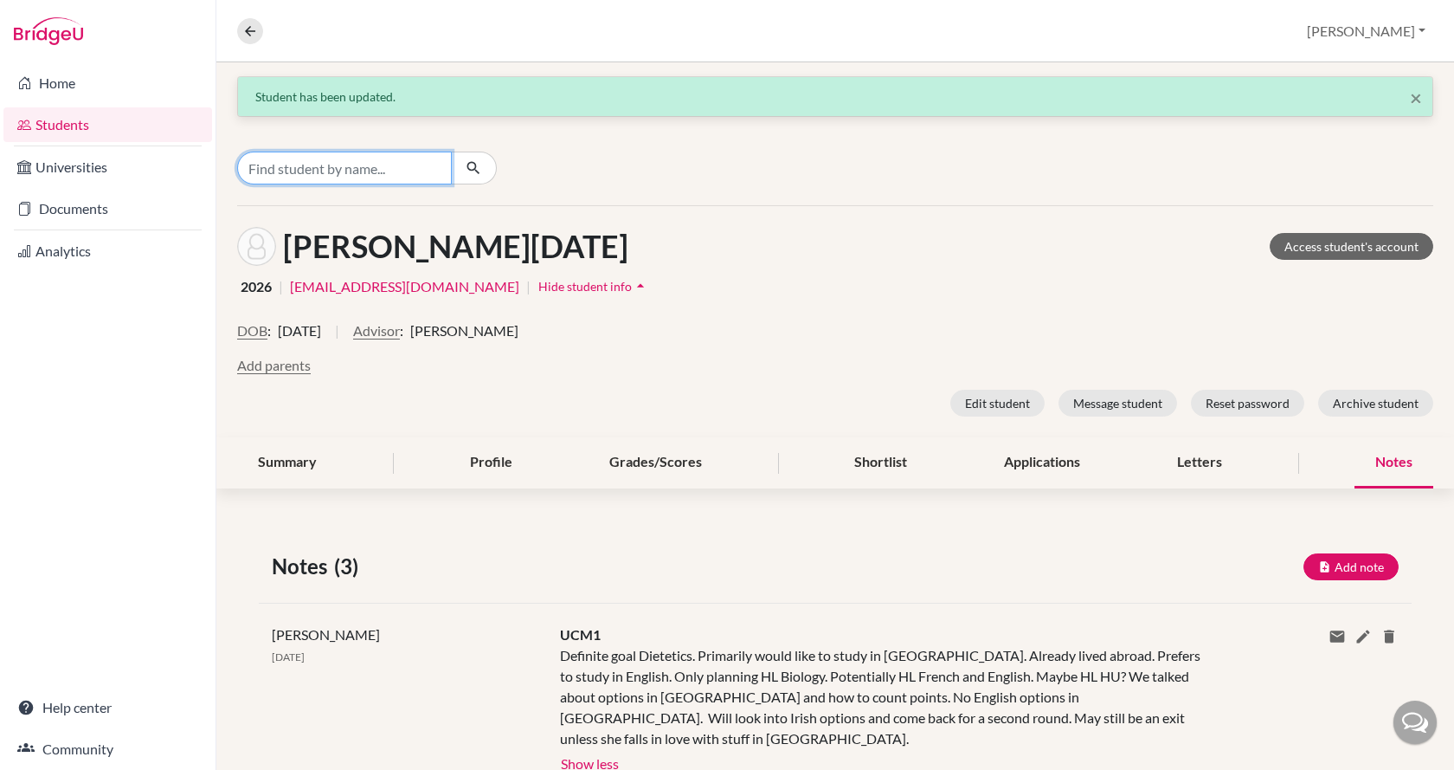
click at [337, 165] on input "Find student by name..." at bounding box center [344, 167] width 215 height 33
type input "bagi"
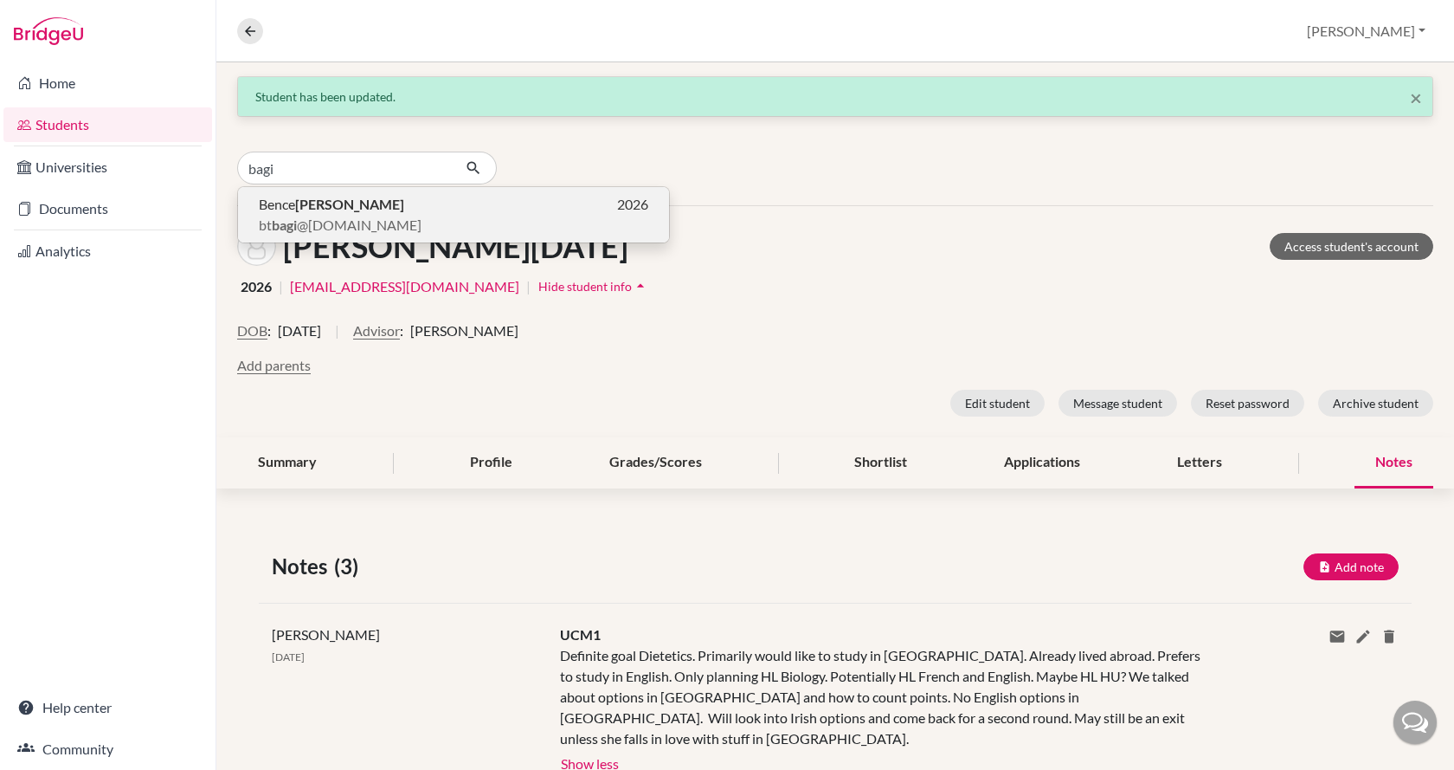
click at [336, 218] on span "bt bagi @[DOMAIN_NAME]" at bounding box center [340, 225] width 163 height 21
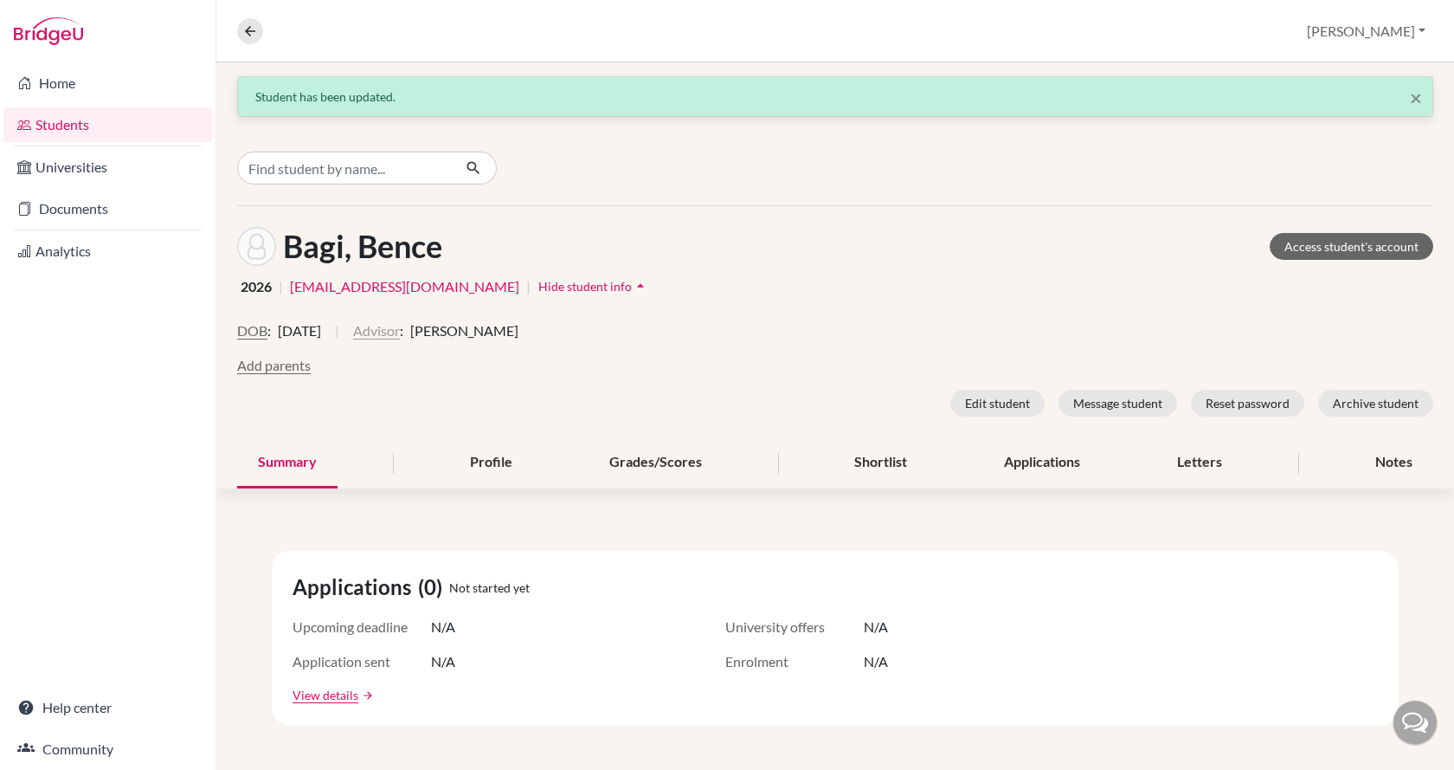
click at [400, 332] on button "Advisor" at bounding box center [376, 330] width 47 height 21
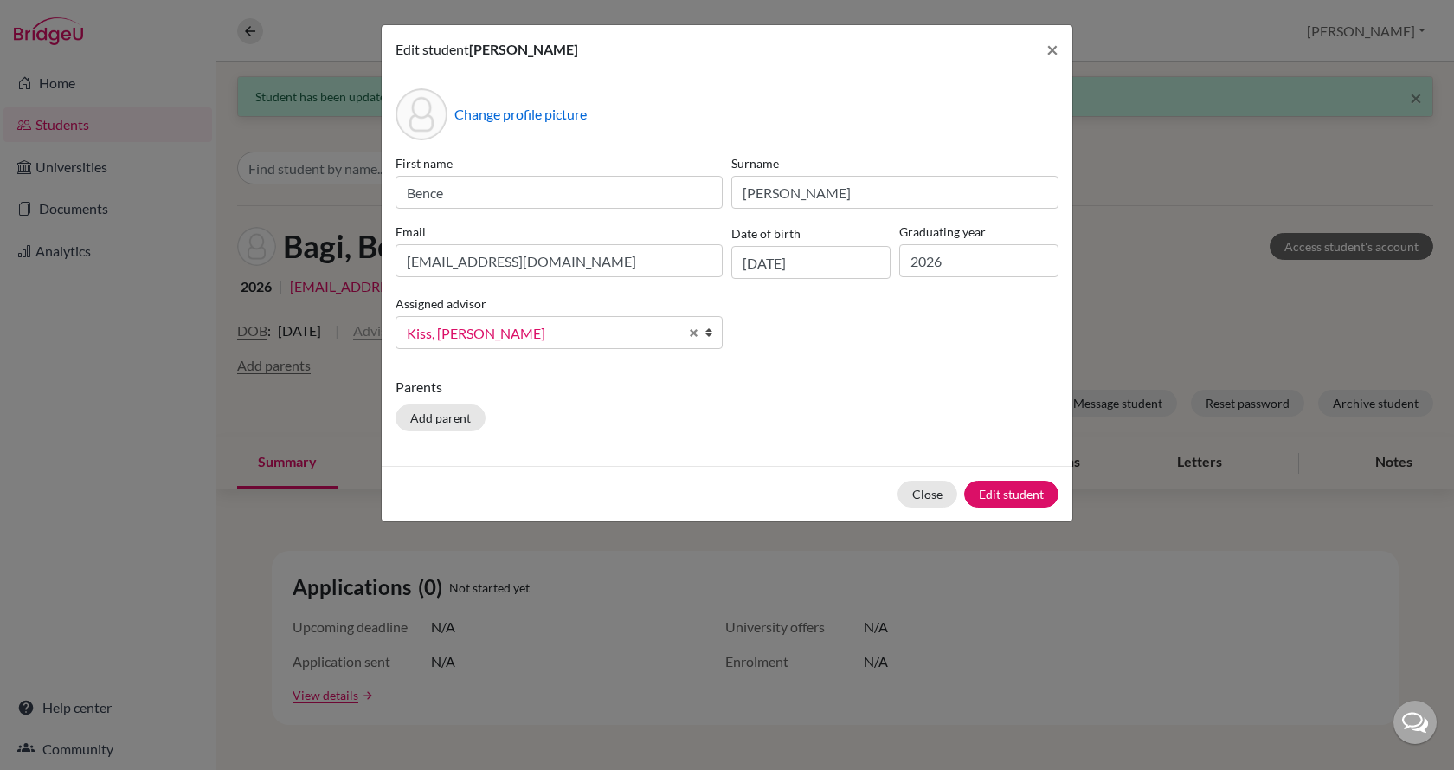
scroll to position [74, 0]
click at [458, 332] on span "Kiss, [PERSON_NAME]" at bounding box center [543, 333] width 272 height 23
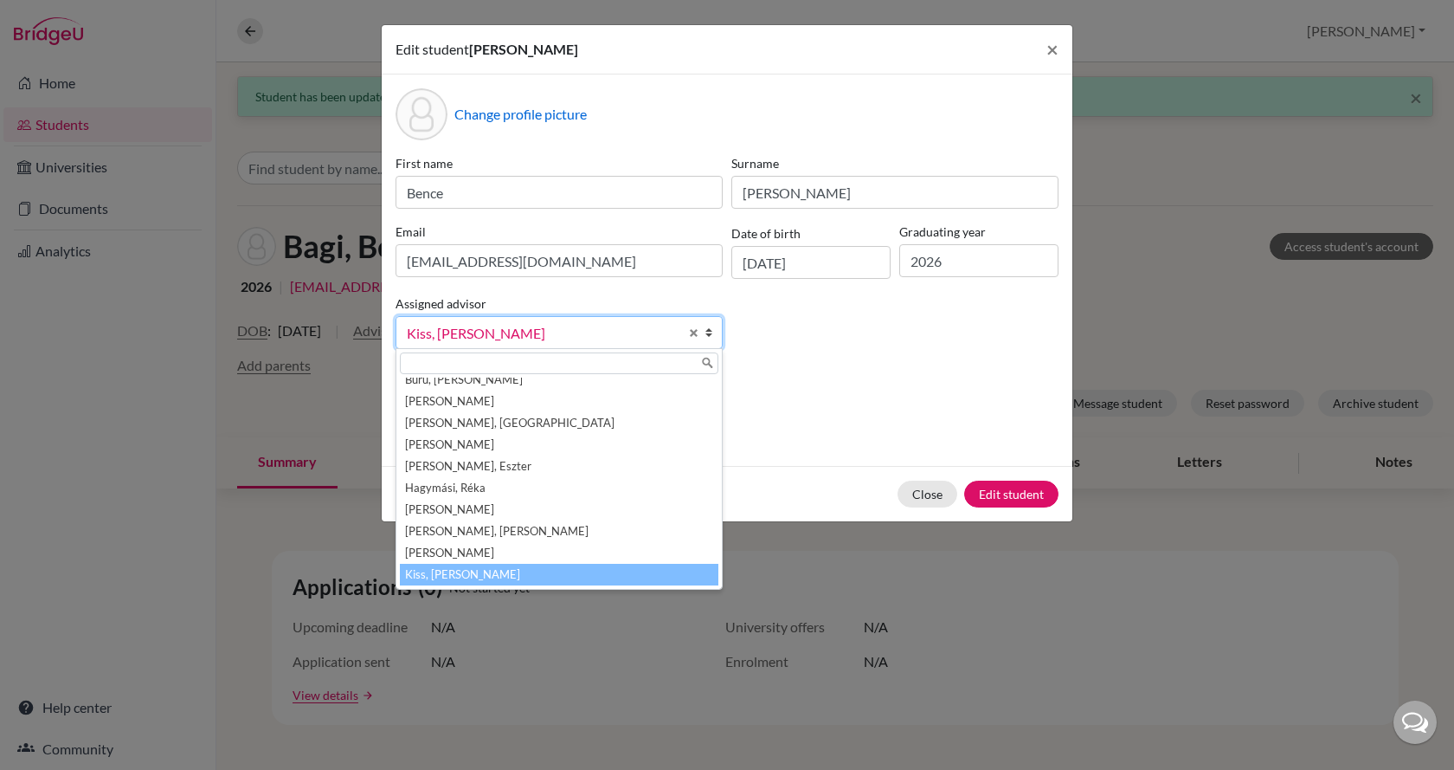
click at [479, 325] on span "Kiss, [PERSON_NAME]" at bounding box center [543, 333] width 272 height 23
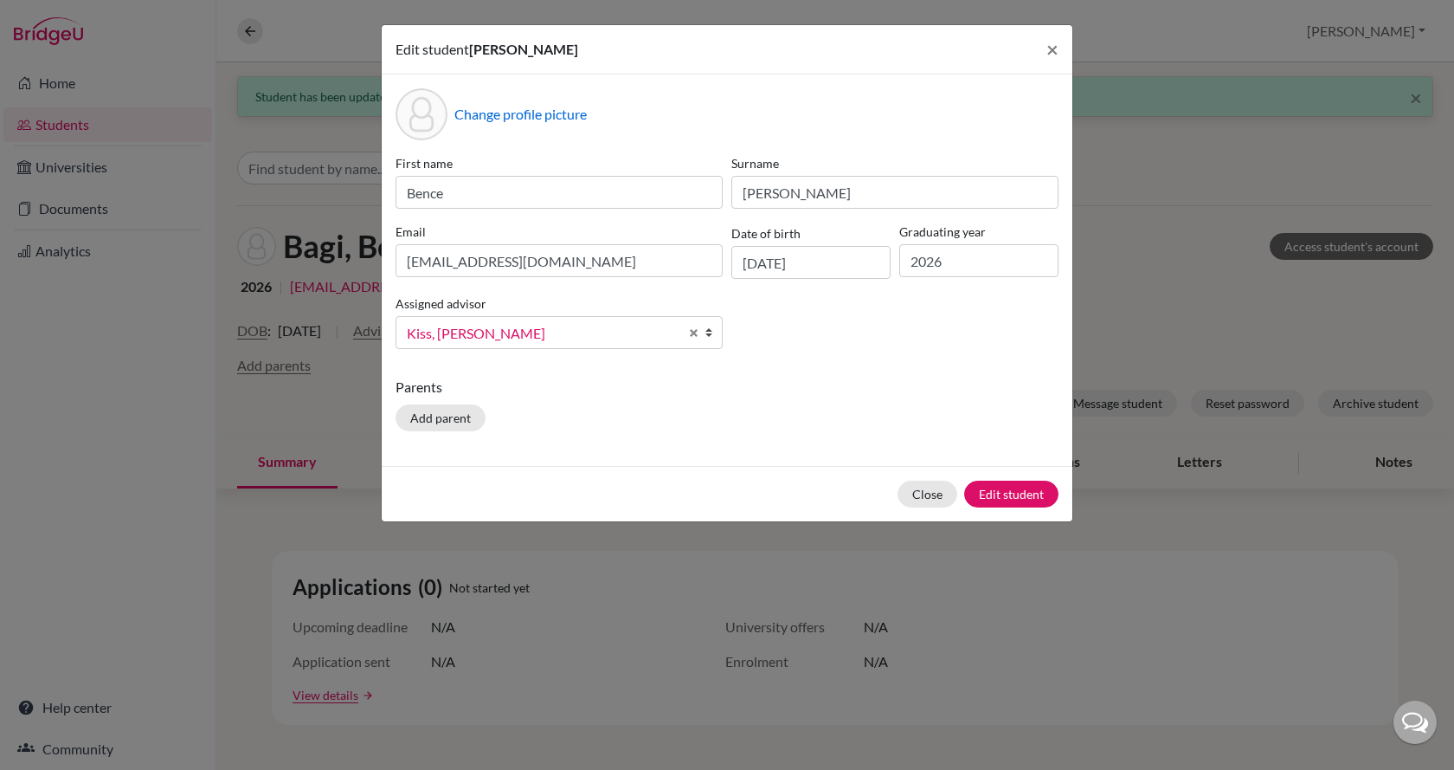
click at [479, 325] on span "Kiss, [PERSON_NAME]" at bounding box center [543, 333] width 272 height 23
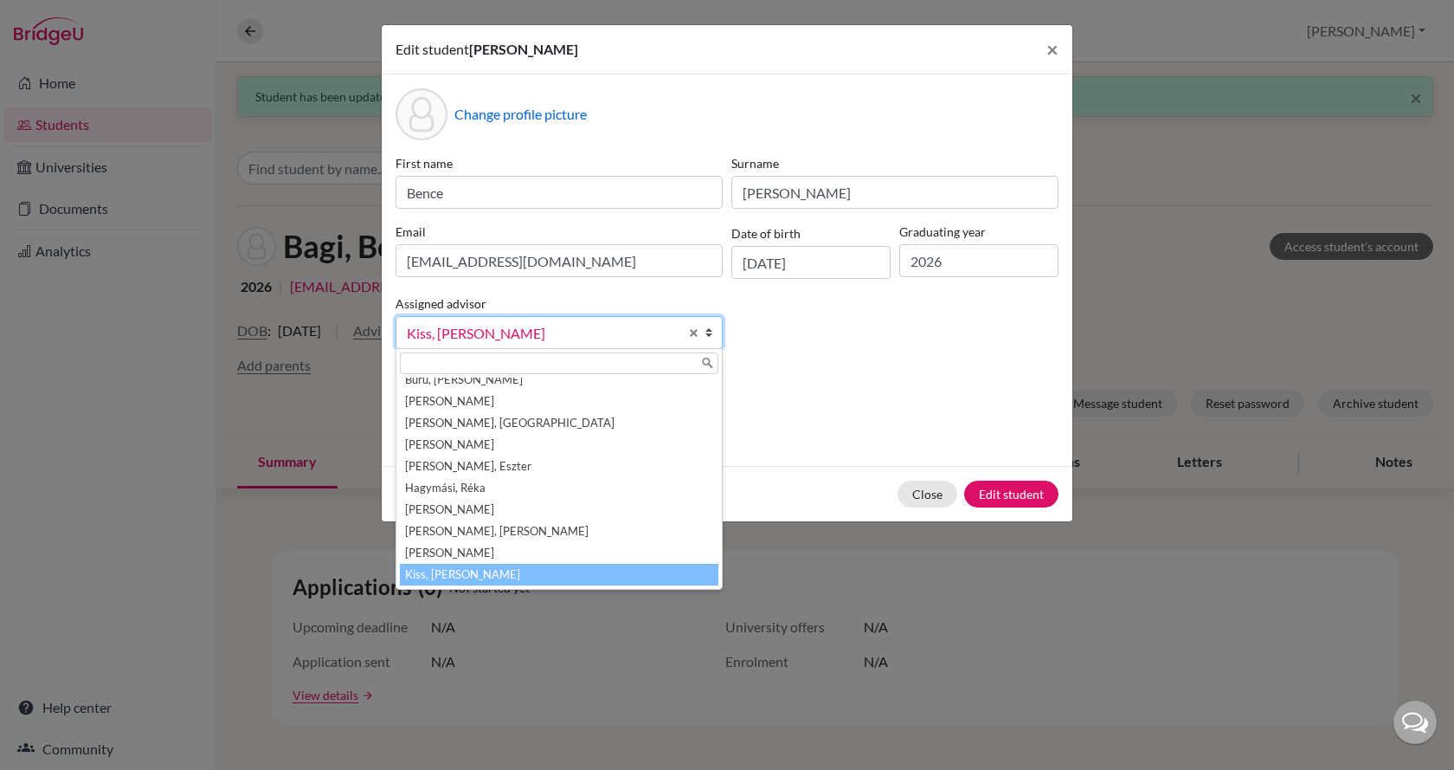
click at [479, 325] on span "Kiss, [PERSON_NAME]" at bounding box center [543, 333] width 272 height 23
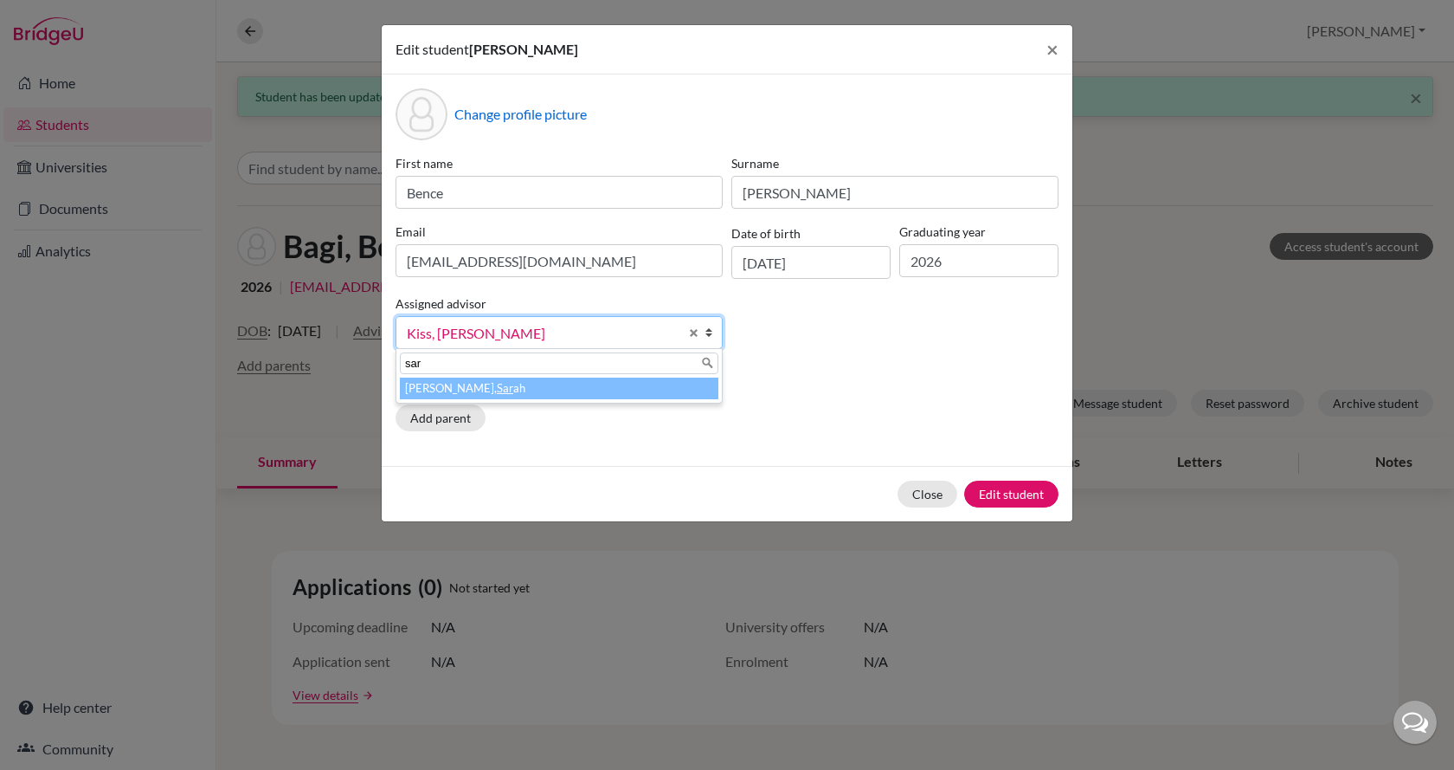
type input "sar"
click at [493, 385] on li "[PERSON_NAME], Sar ah" at bounding box center [559, 388] width 319 height 22
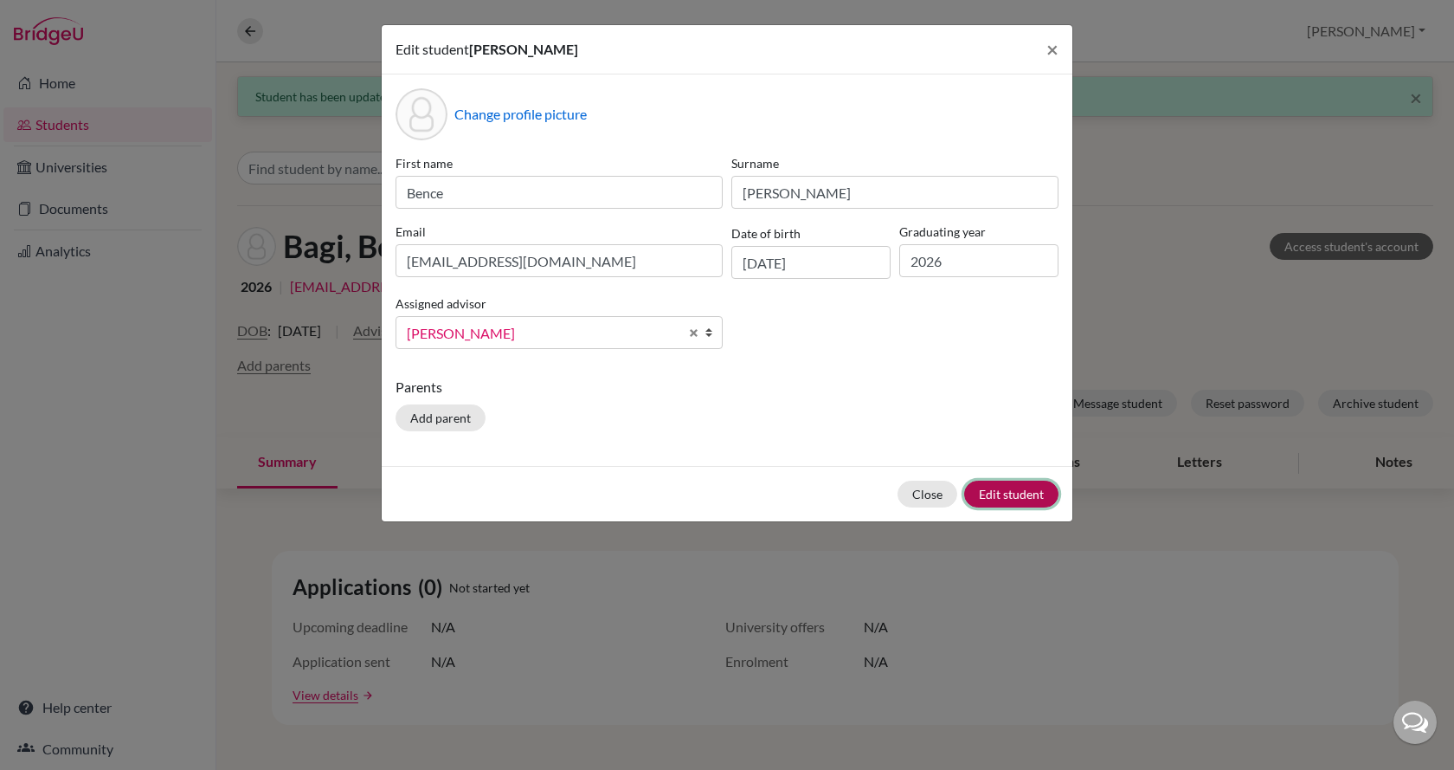
click at [1001, 493] on button "Edit student" at bounding box center [1011, 493] width 94 height 27
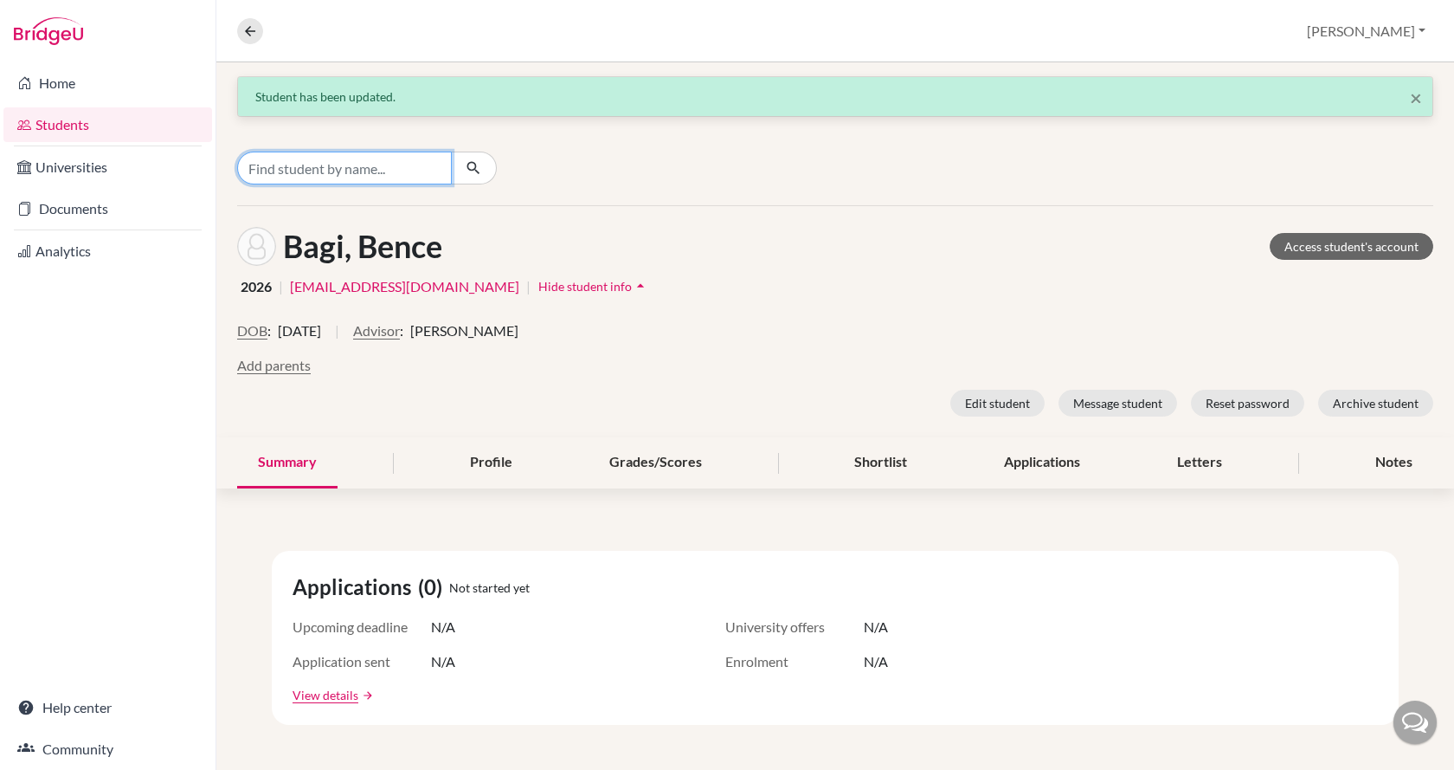
click at [347, 164] on input "Find student by name..." at bounding box center [344, 167] width 215 height 33
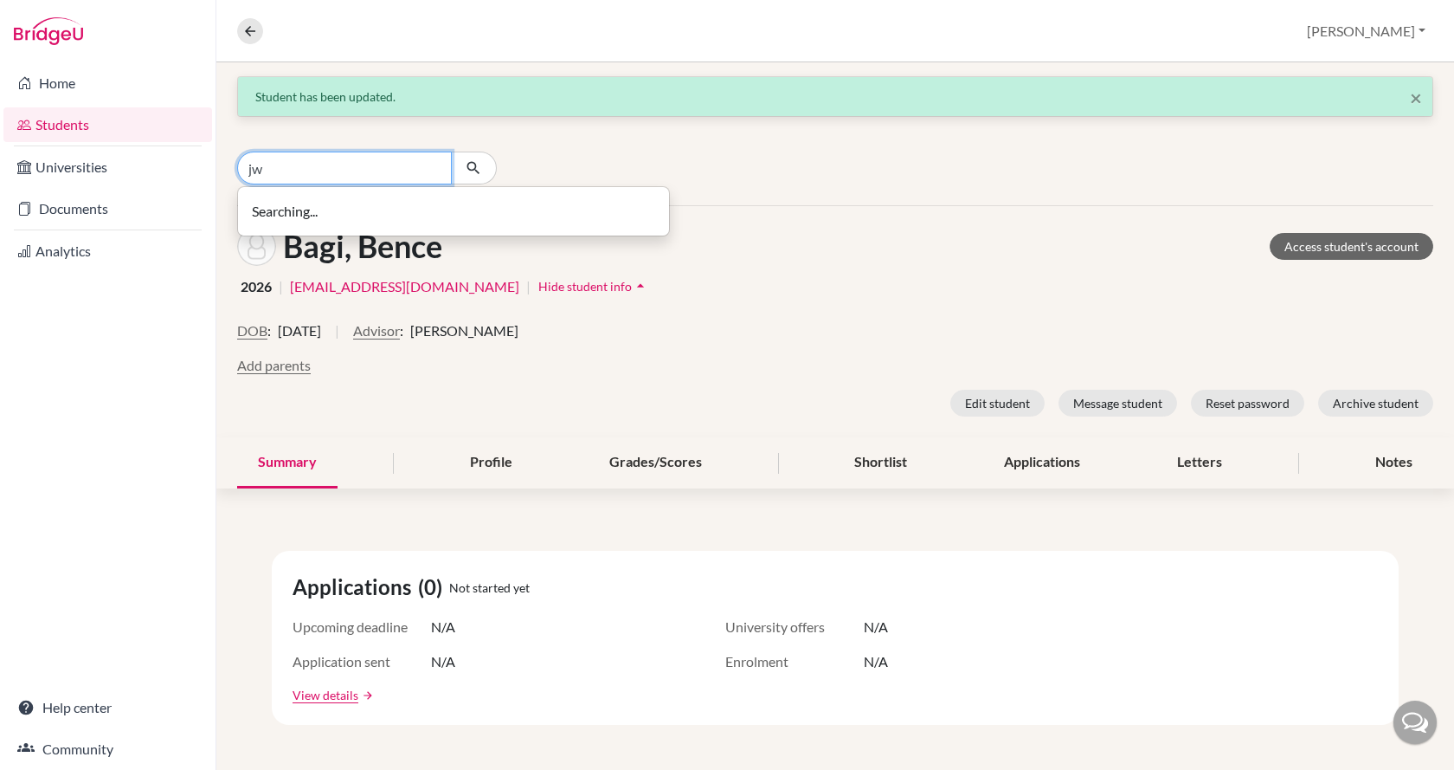
type input "j"
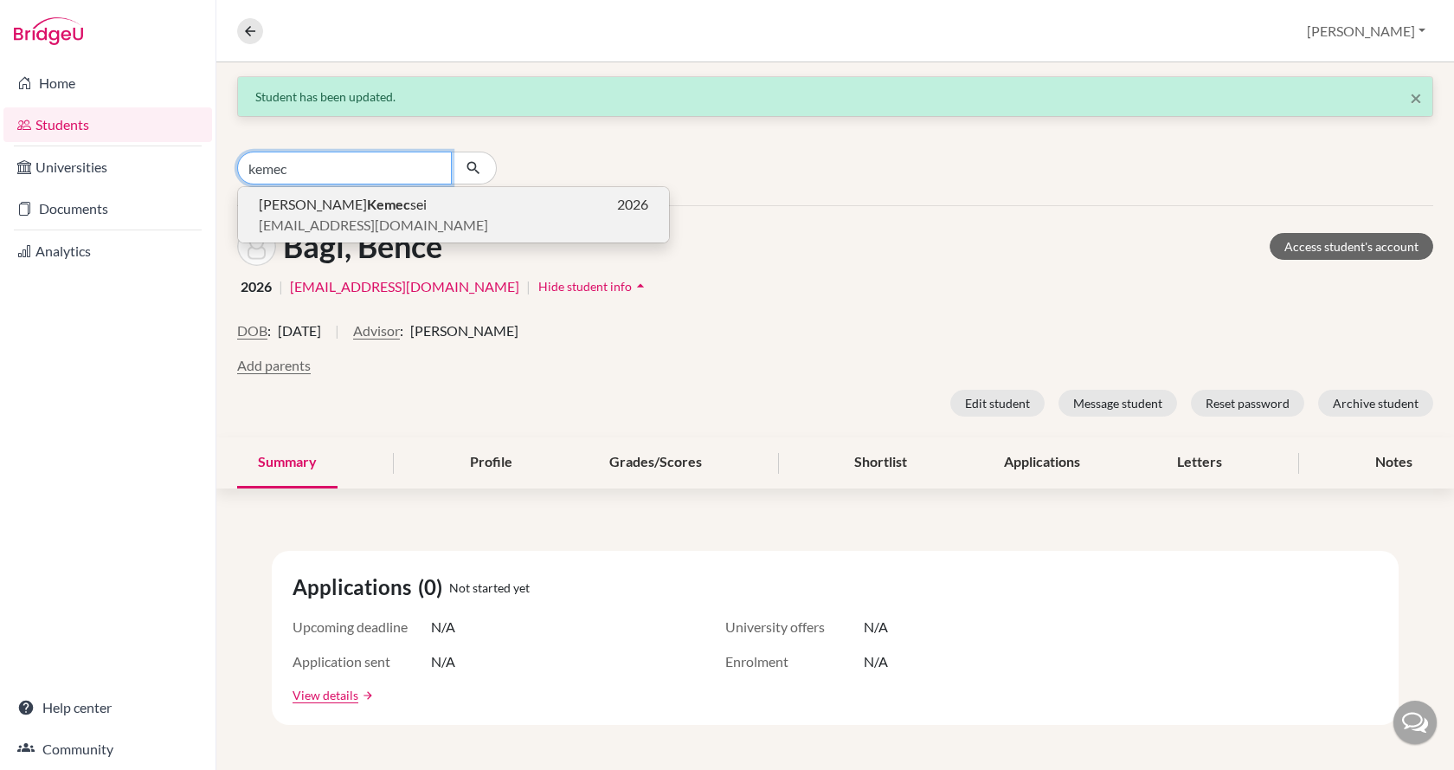
type input "kemec"
click at [334, 208] on span "[PERSON_NAME] sei" at bounding box center [343, 204] width 168 height 21
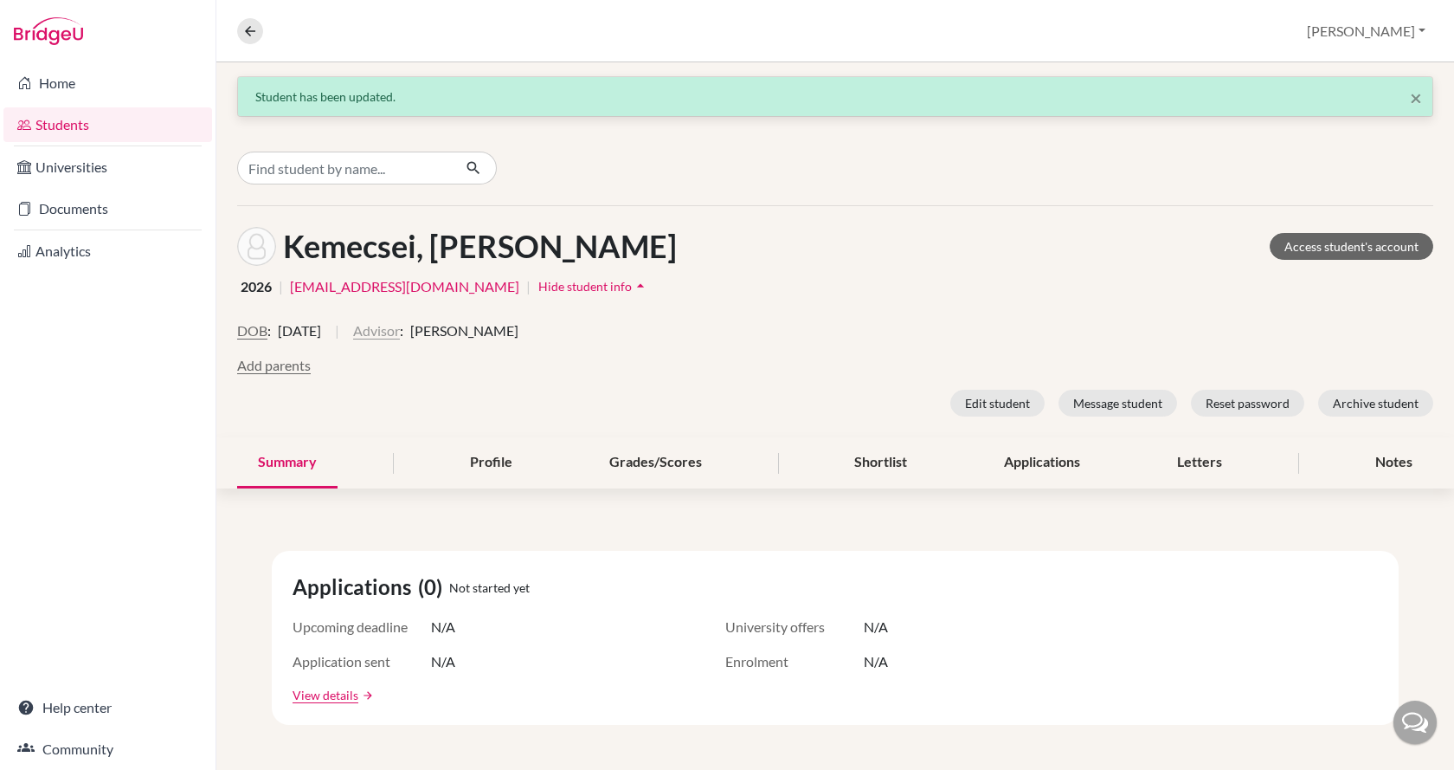
click at [400, 330] on button "Advisor" at bounding box center [376, 330] width 47 height 21
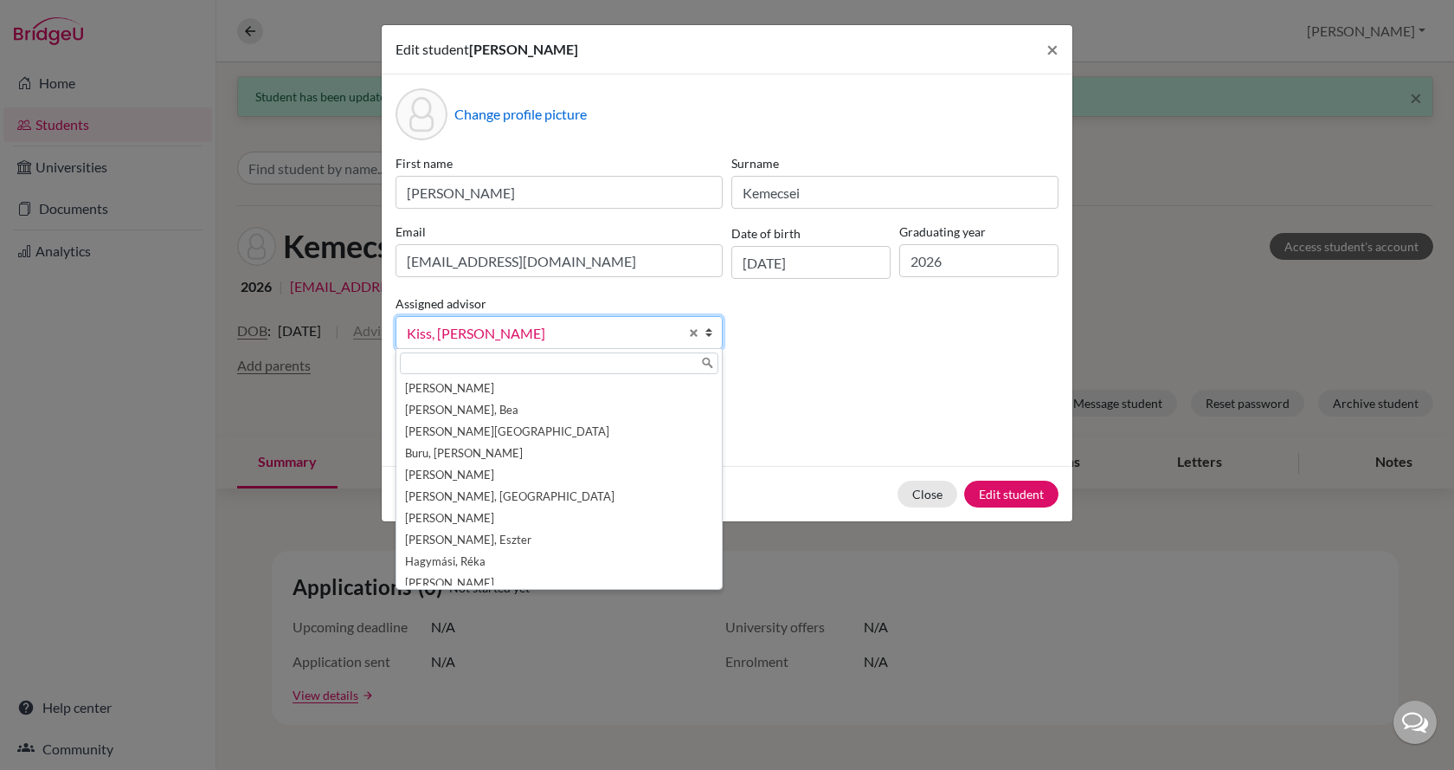
scroll to position [74, 0]
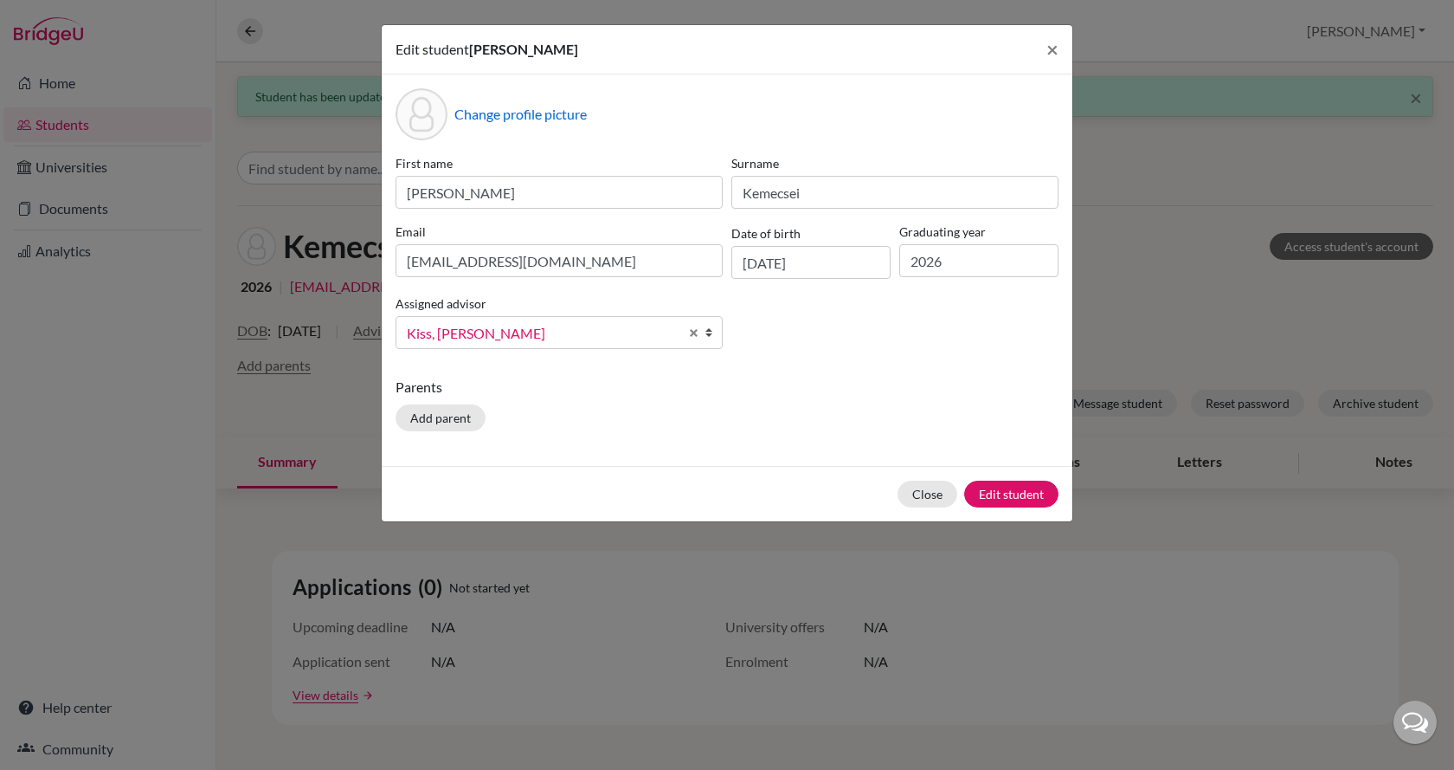
click at [489, 334] on span "Kiss, [PERSON_NAME]" at bounding box center [543, 333] width 272 height 23
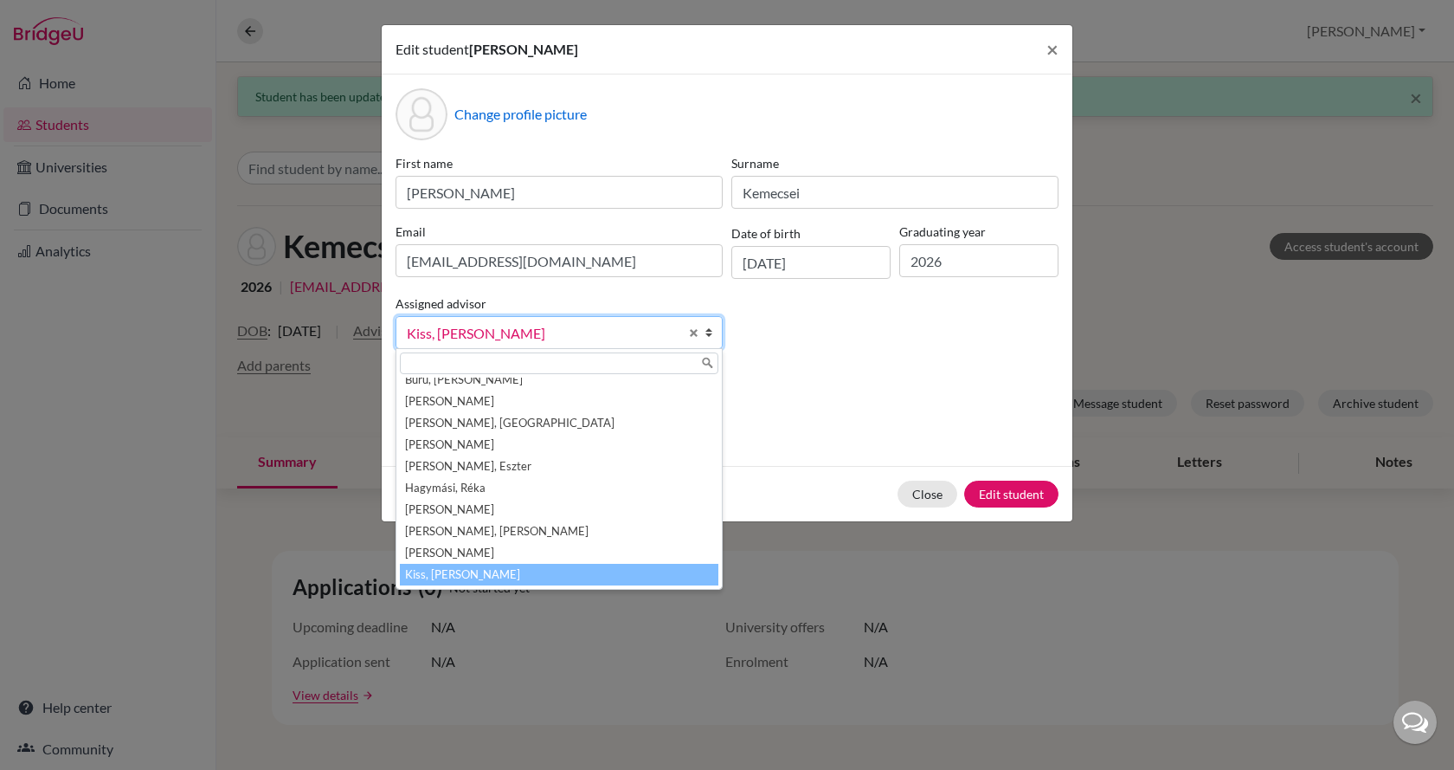
click at [489, 333] on span "Kiss, [PERSON_NAME]" at bounding box center [543, 333] width 272 height 23
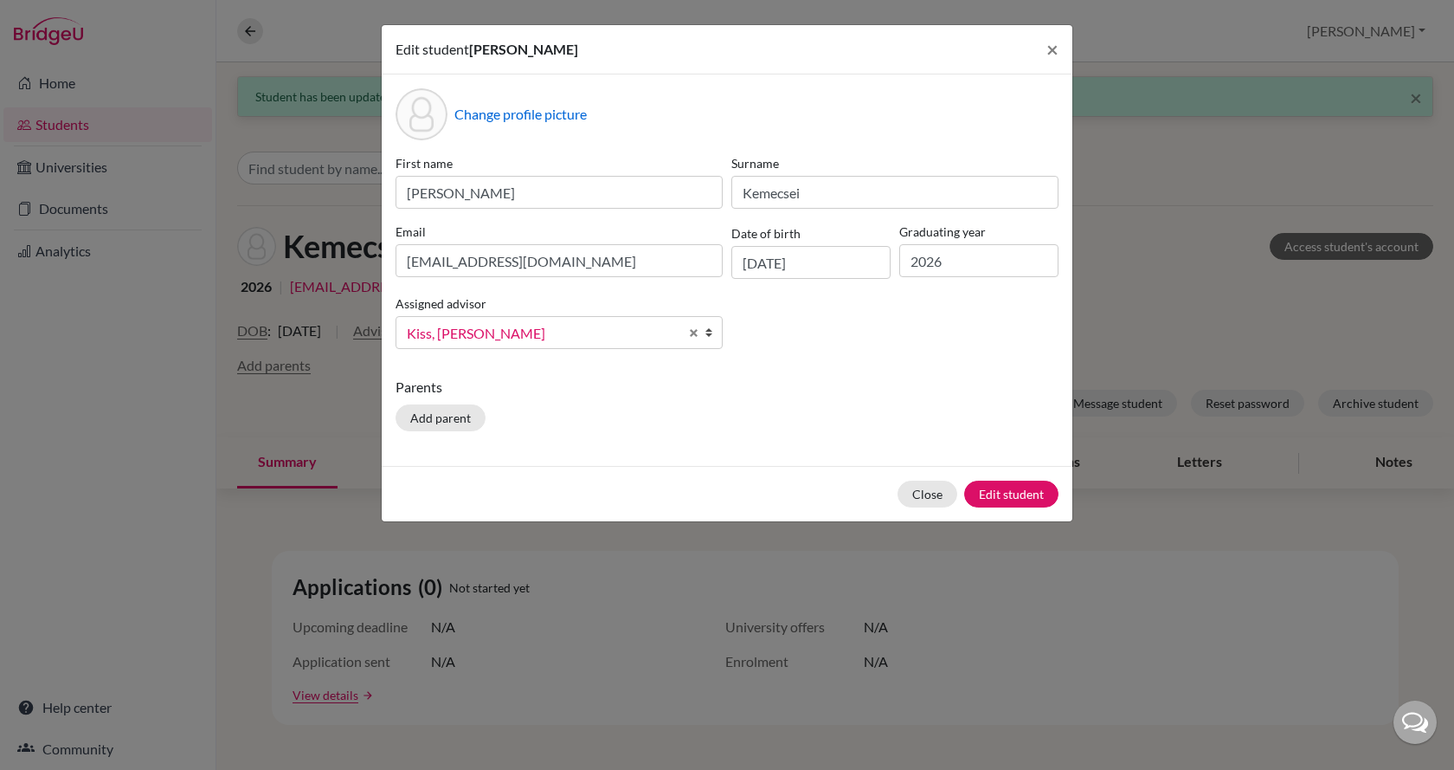
click at [489, 333] on span "Kiss, [PERSON_NAME]" at bounding box center [543, 333] width 272 height 23
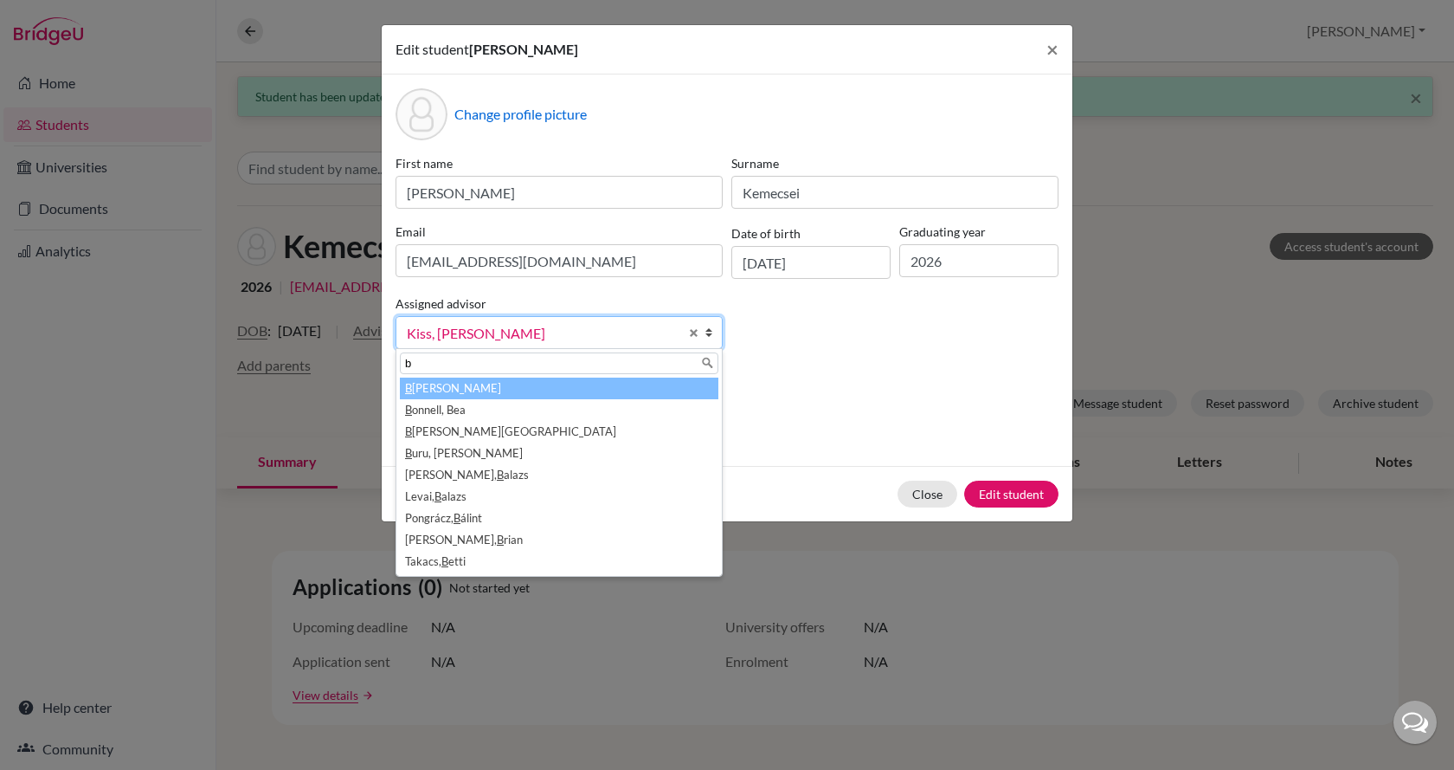
scroll to position [0, 0]
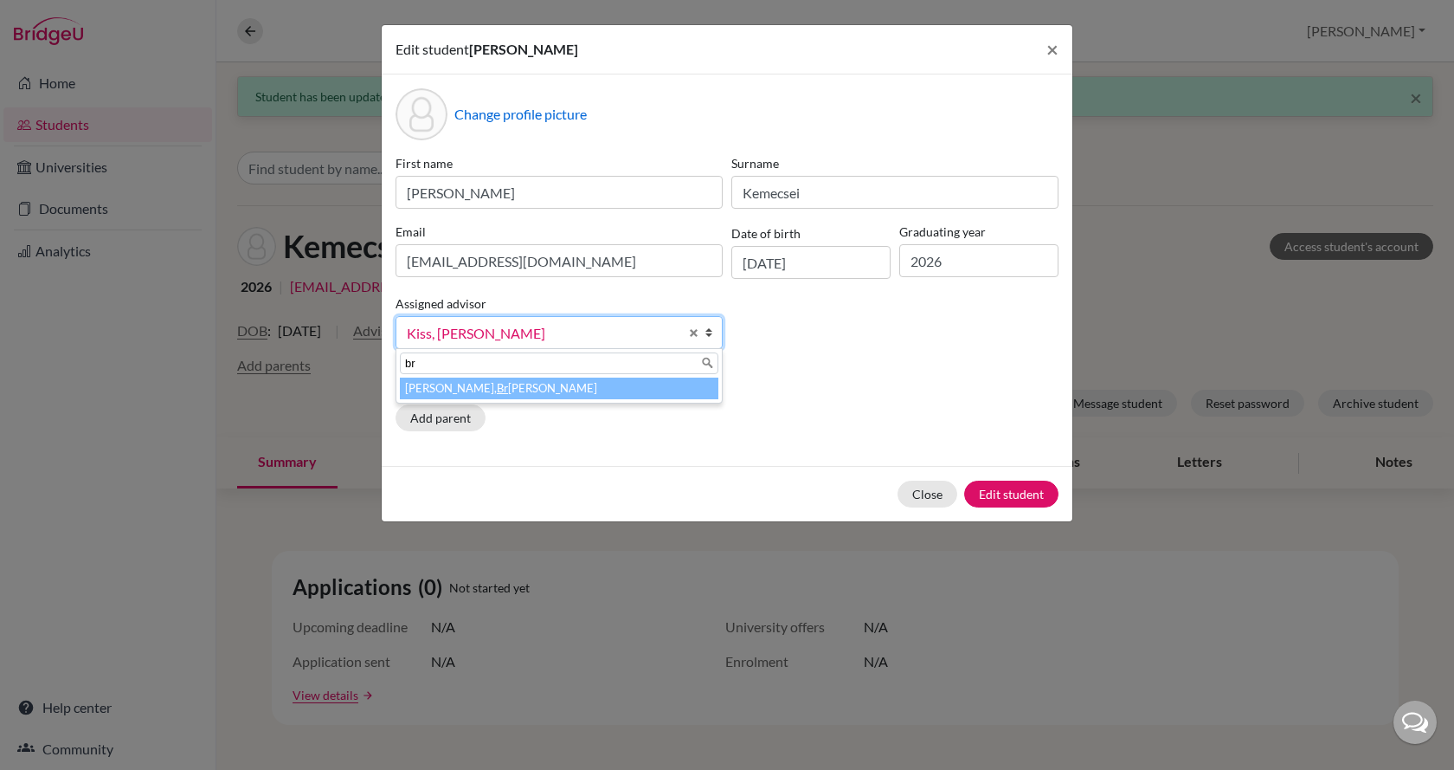
type input "br"
click at [485, 391] on li "[PERSON_NAME], [PERSON_NAME]" at bounding box center [559, 388] width 319 height 22
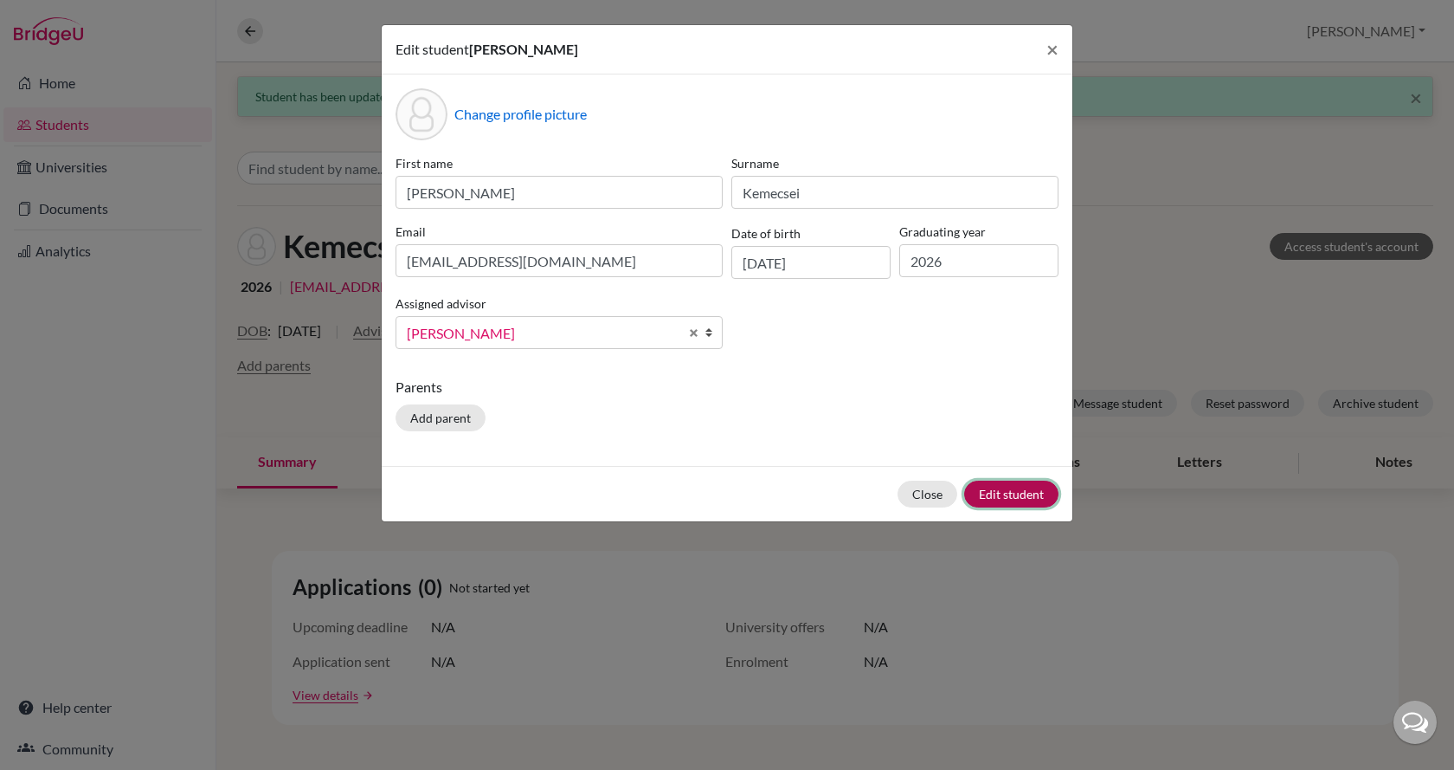
click at [1001, 489] on button "Edit student" at bounding box center [1011, 493] width 94 height 27
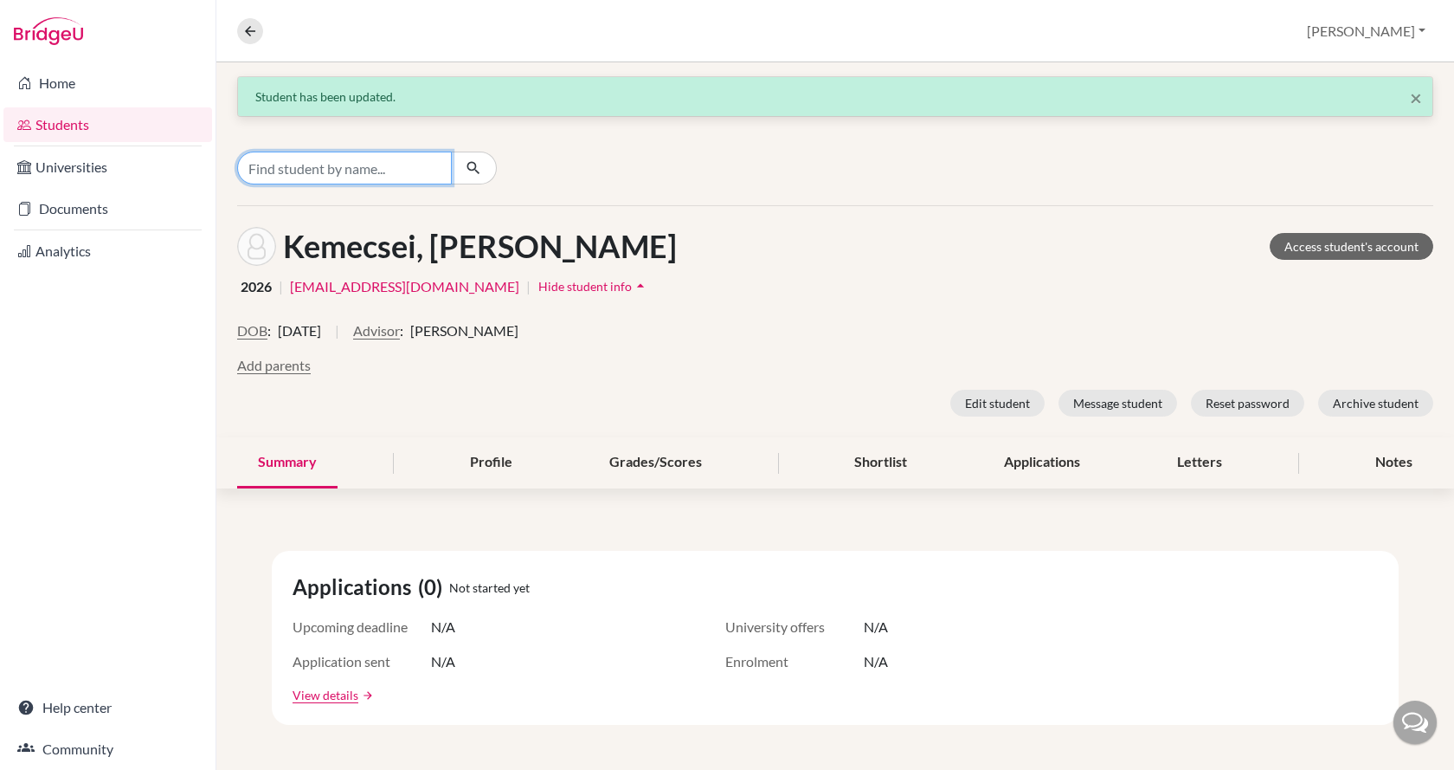
click at [351, 162] on input "Find student by name..." at bounding box center [344, 167] width 215 height 33
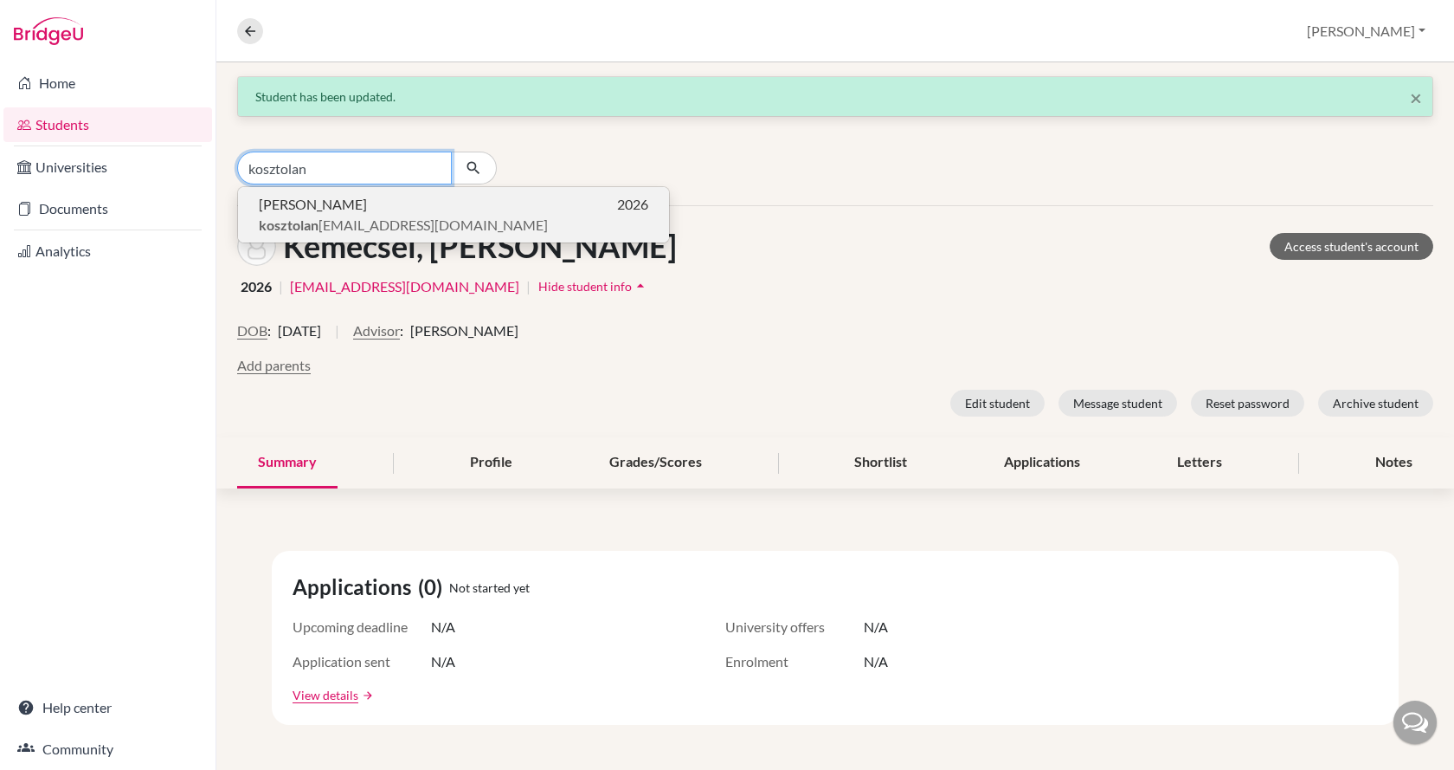
type input "kosztolan"
click at [350, 211] on span "[PERSON_NAME]" at bounding box center [313, 204] width 108 height 21
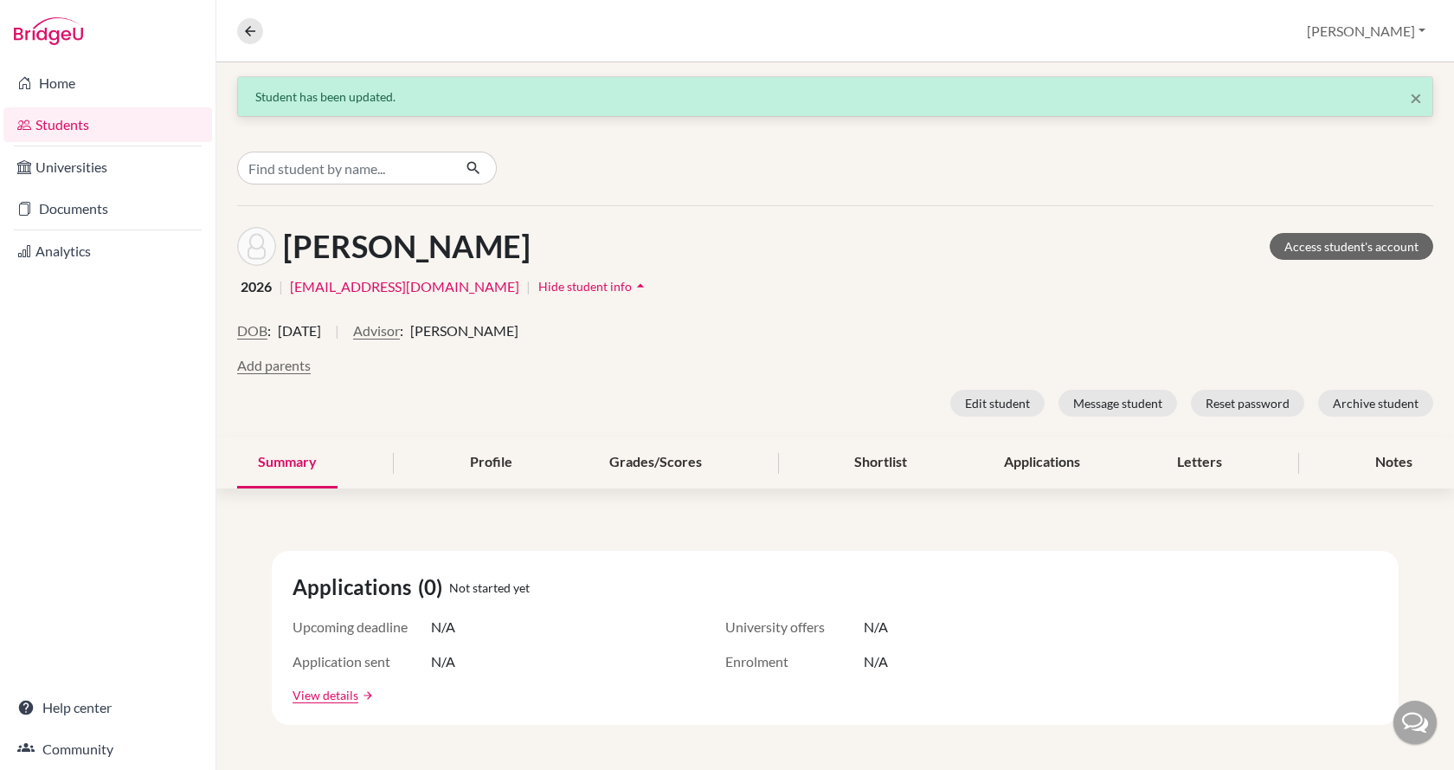
drag, startPoint x: 1367, startPoint y: 464, endPoint x: 770, endPoint y: 238, distance: 637.8
click at [400, 326] on button "Advisor" at bounding box center [376, 330] width 47 height 21
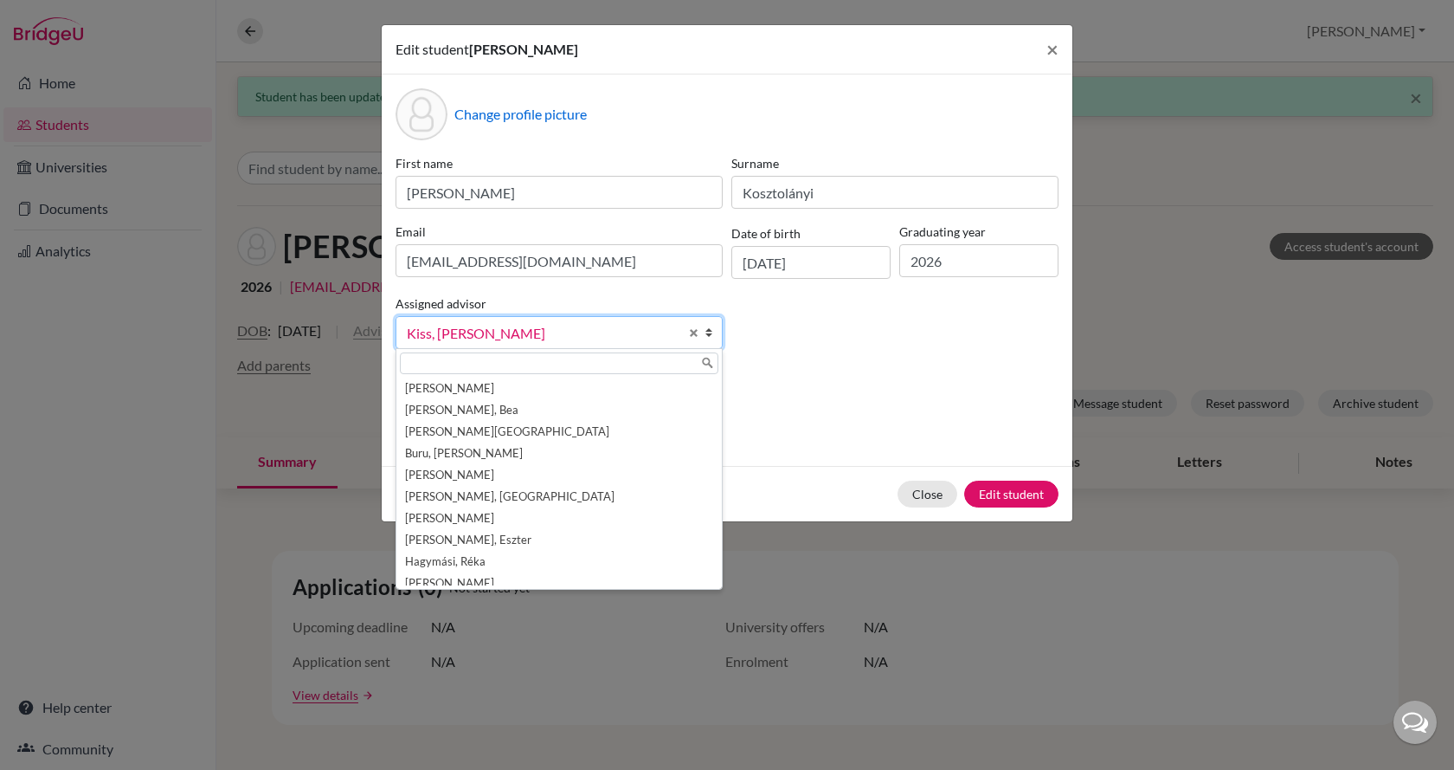
scroll to position [74, 0]
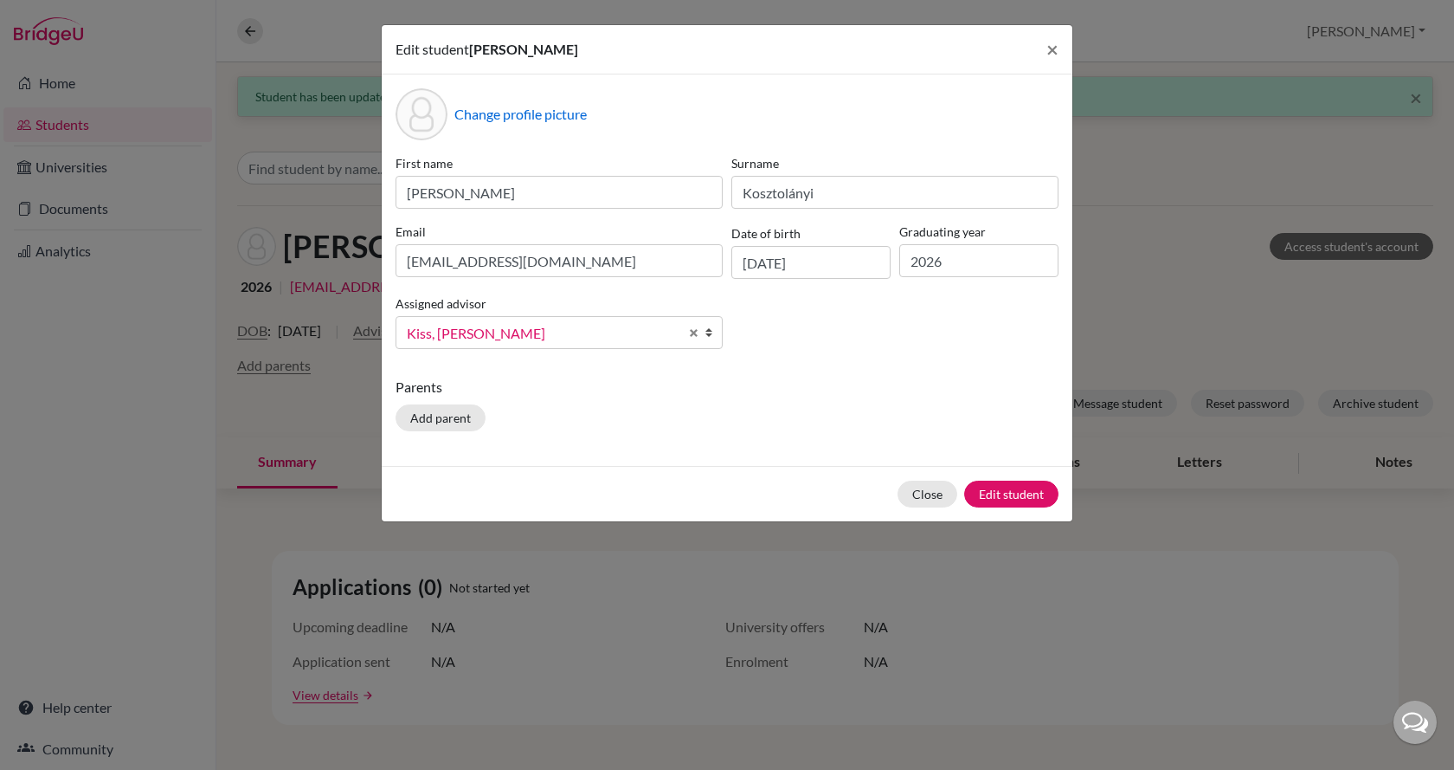
click at [460, 325] on span "Kiss, [PERSON_NAME]" at bounding box center [543, 333] width 272 height 23
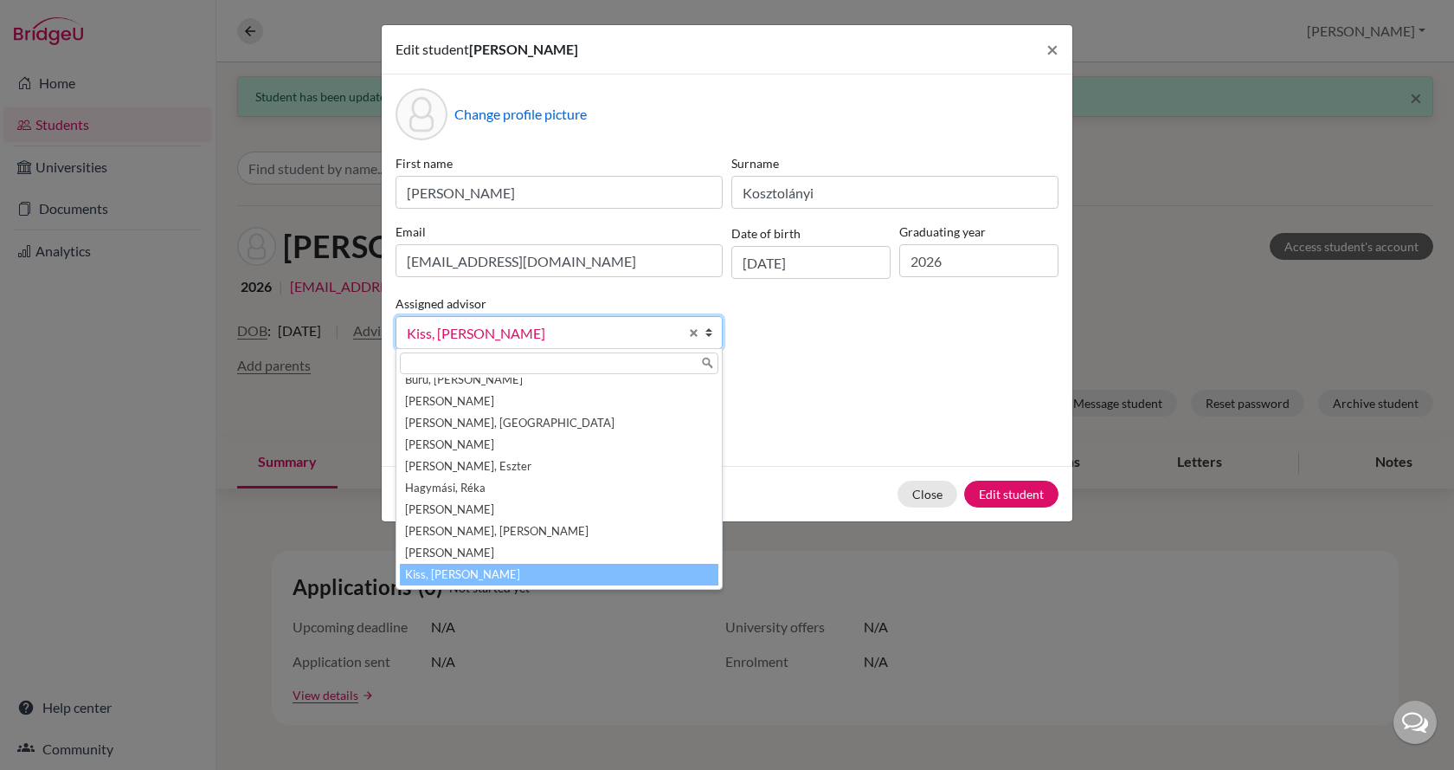
click at [467, 326] on span "Kiss, [PERSON_NAME]" at bounding box center [543, 333] width 272 height 23
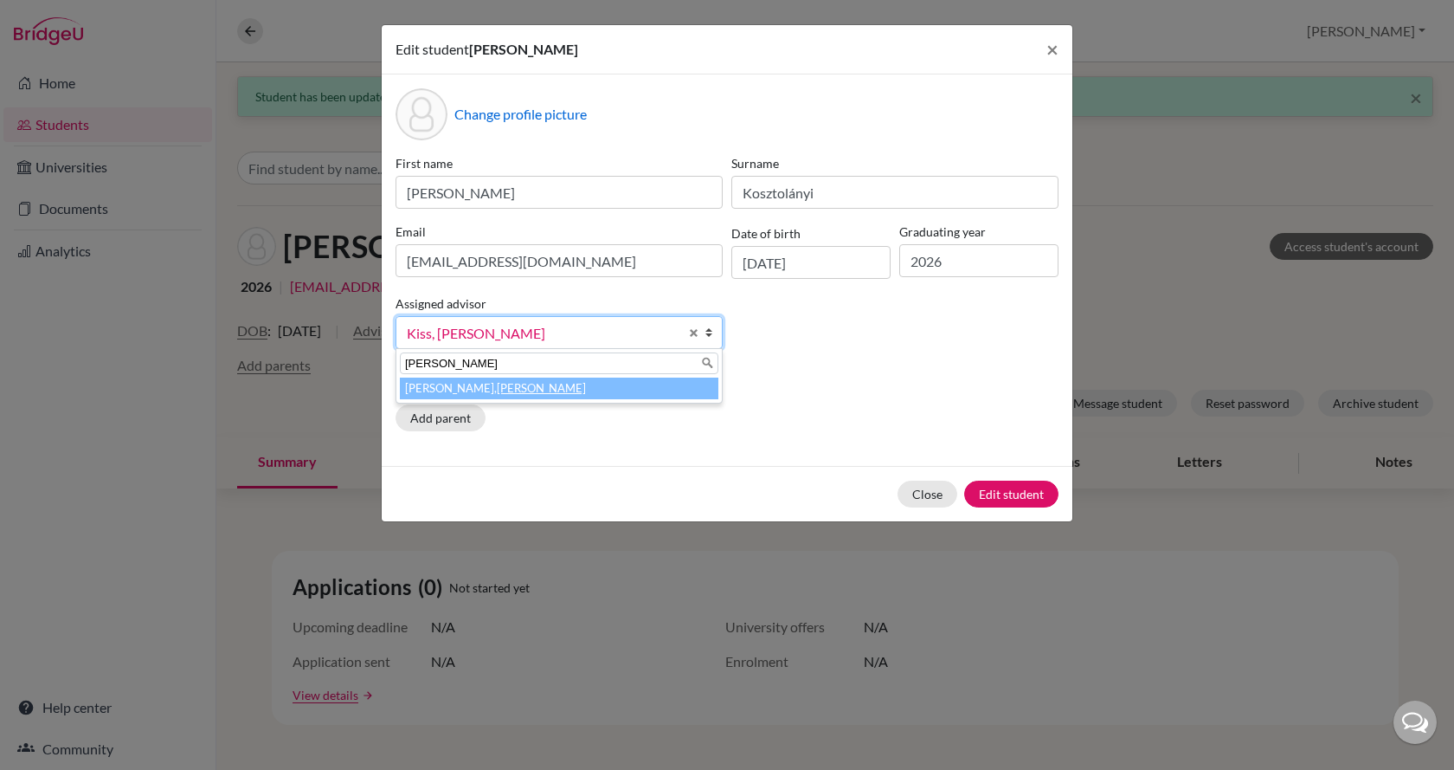
type input "[PERSON_NAME]"
click at [497, 381] on em "[PERSON_NAME]" at bounding box center [541, 388] width 89 height 14
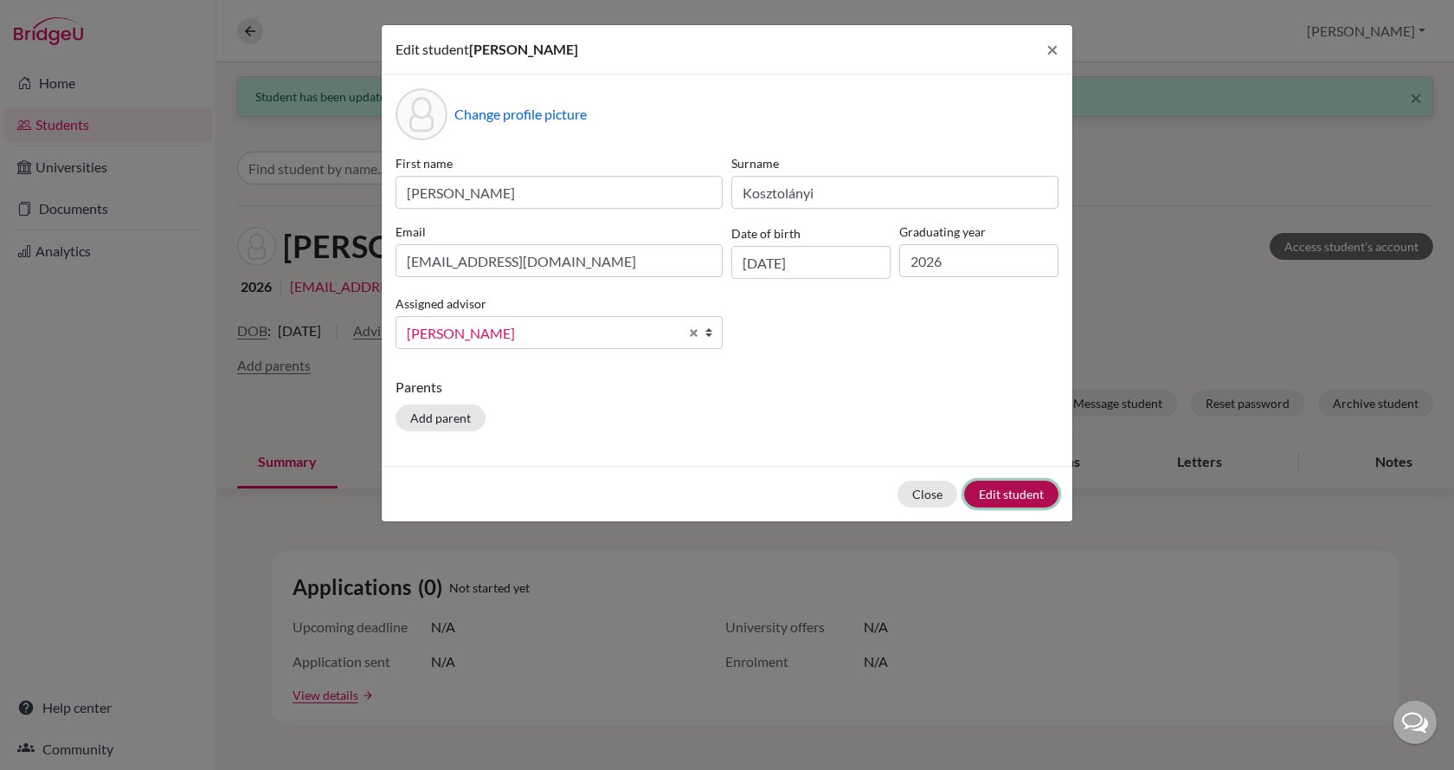
click at [990, 488] on button "Edit student" at bounding box center [1011, 493] width 94 height 27
